Goal: Browse casually: Explore the website without a specific task or goal

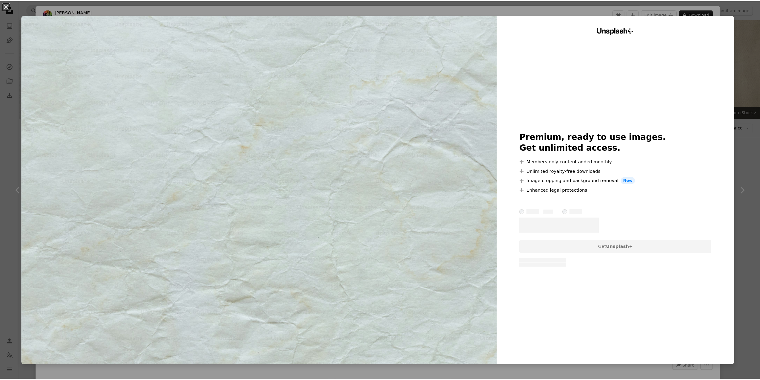
scroll to position [866, 0]
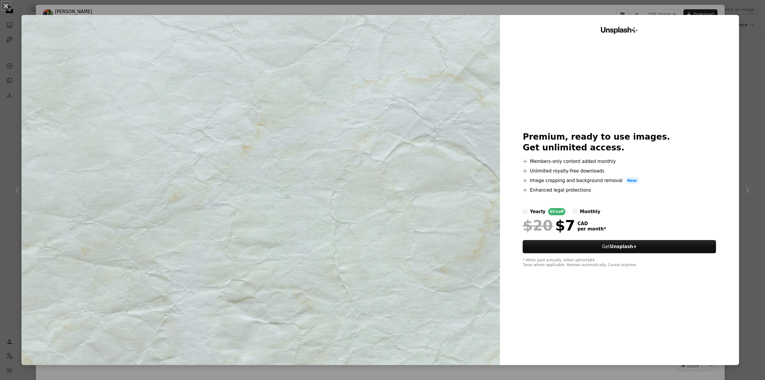
click at [744, 24] on div "An X shape Unsplash+ Premium, ready to use images. Get unlimited access. A plus…" at bounding box center [382, 190] width 765 height 380
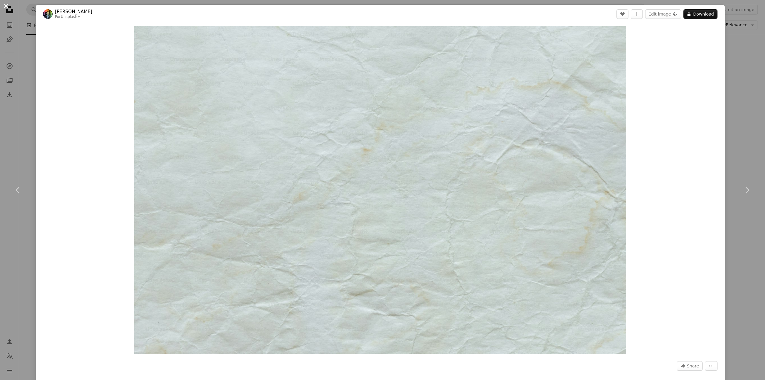
click at [4, 5] on button "An X shape" at bounding box center [5, 5] width 7 height 7
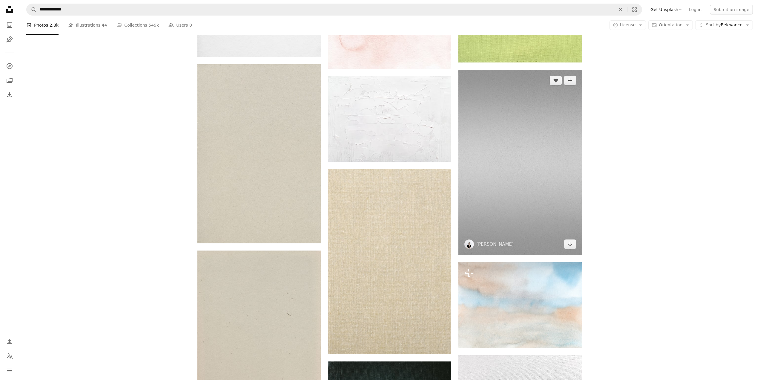
click at [517, 150] on img at bounding box center [519, 162] width 123 height 185
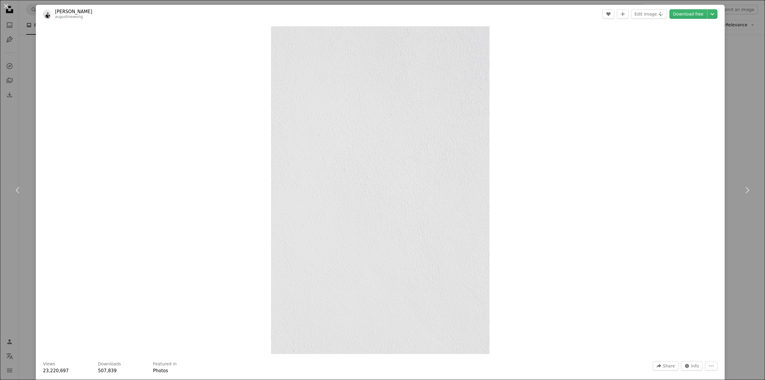
click at [727, 69] on div "An X shape Chevron left Chevron right [PERSON_NAME] augustinewong A heart A plu…" at bounding box center [382, 190] width 765 height 380
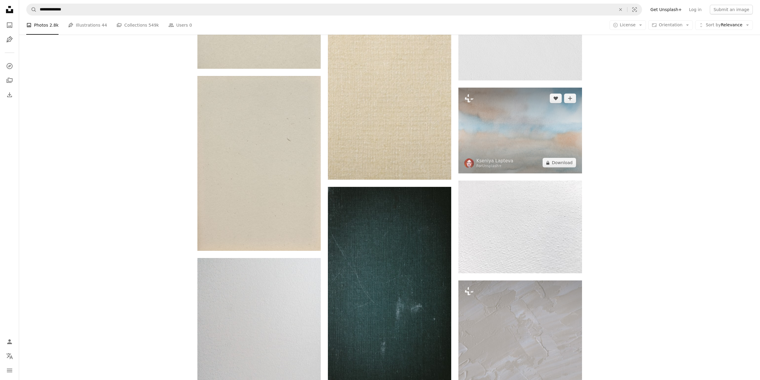
scroll to position [1045, 0]
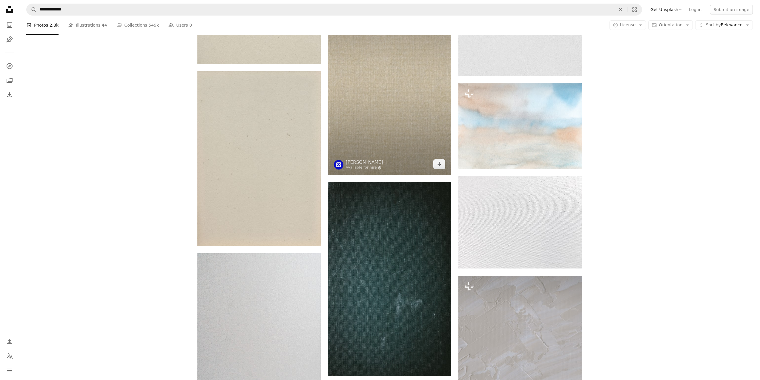
click at [392, 126] on img at bounding box center [389, 82] width 123 height 185
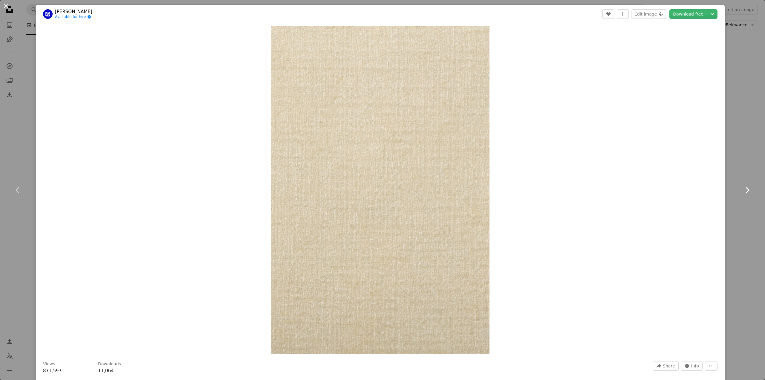
click at [740, 170] on link "Chevron right" at bounding box center [747, 189] width 36 height 57
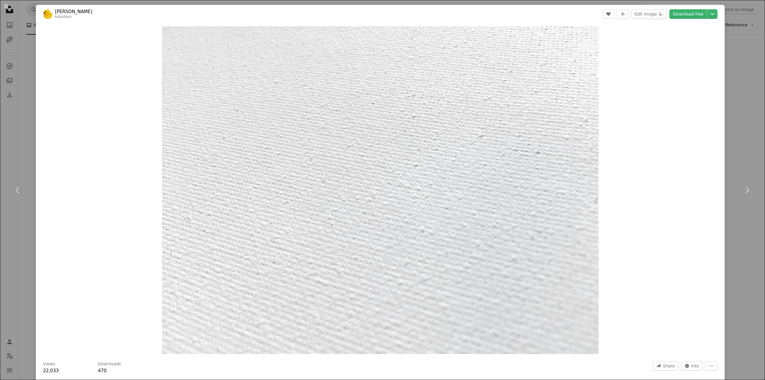
click at [744, 129] on div "An X shape Chevron left Chevron right [PERSON_NAME] ksbullaro A heart A plus si…" at bounding box center [382, 190] width 765 height 380
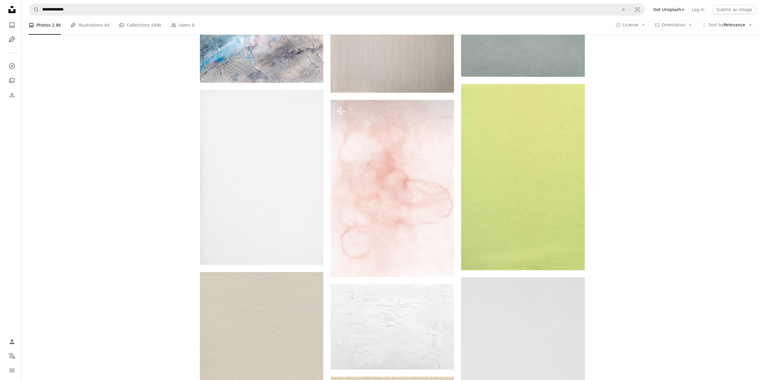
scroll to position [657, 0]
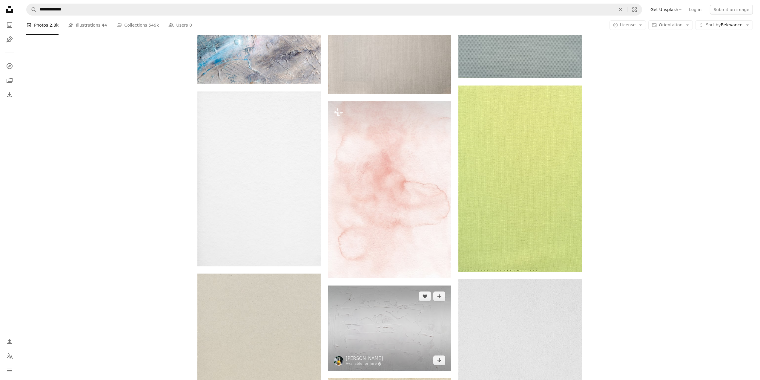
click at [357, 320] on img at bounding box center [389, 327] width 123 height 85
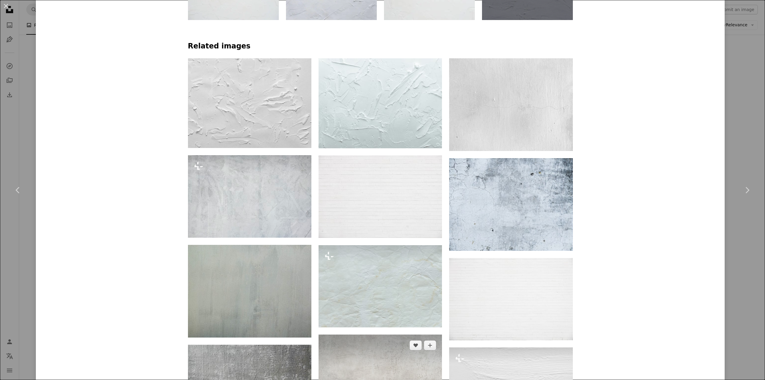
scroll to position [653, 0]
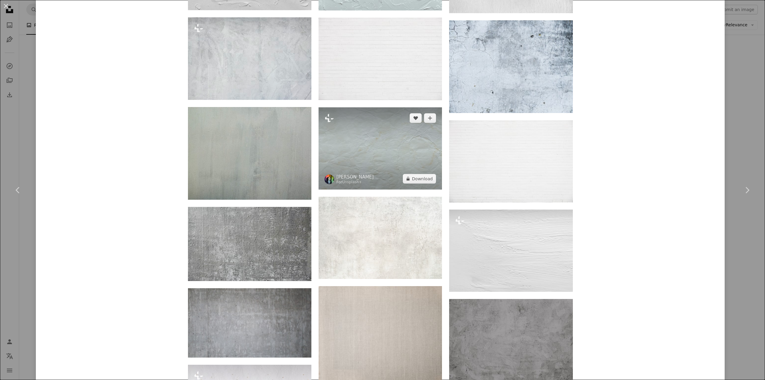
click at [397, 160] on img at bounding box center [379, 148] width 123 height 82
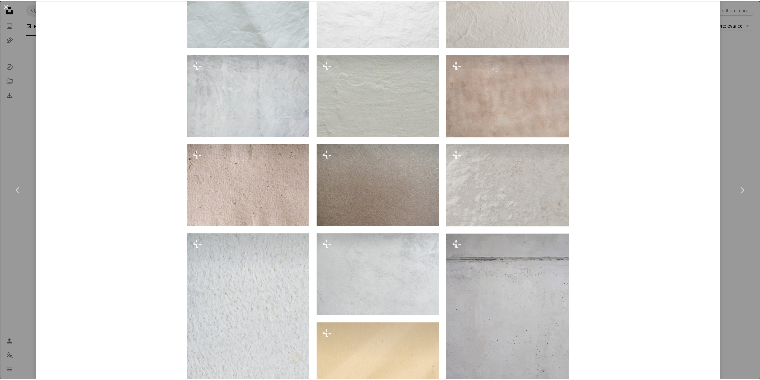
scroll to position [747, 0]
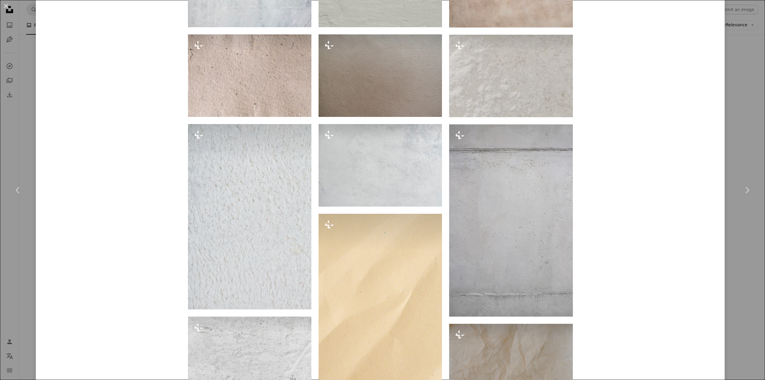
click at [745, 241] on div "An X shape Chevron left Chevron right [PERSON_NAME] For Unsplash+ A heart A plu…" at bounding box center [382, 190] width 765 height 380
